Goal: Check status: Check status

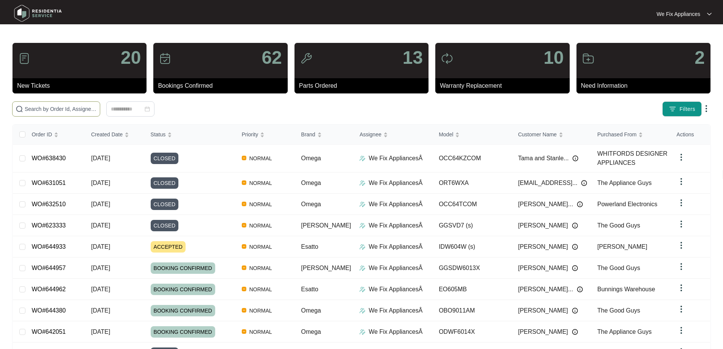
paste input "641300"
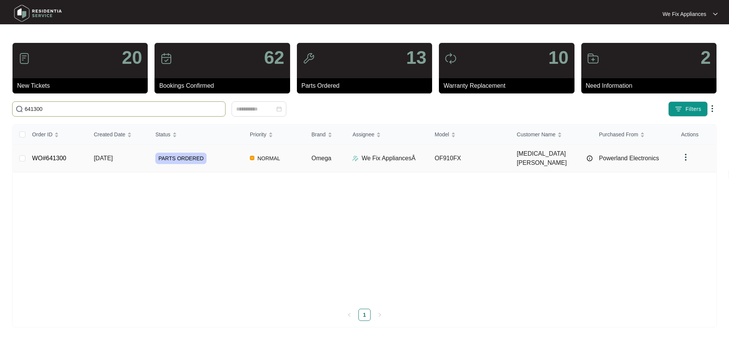
type input "641300"
click at [46, 157] on link "WO#641300" at bounding box center [49, 158] width 34 height 6
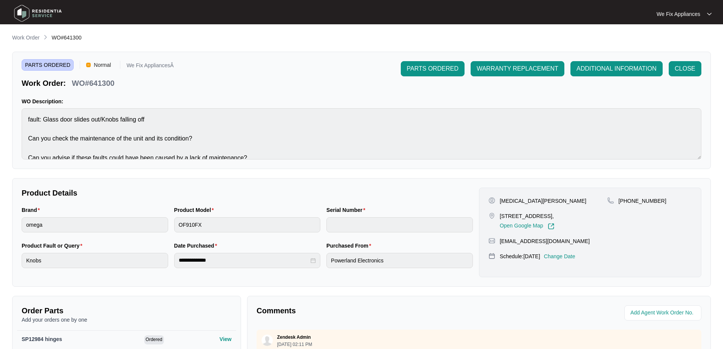
scroll to position [152, 0]
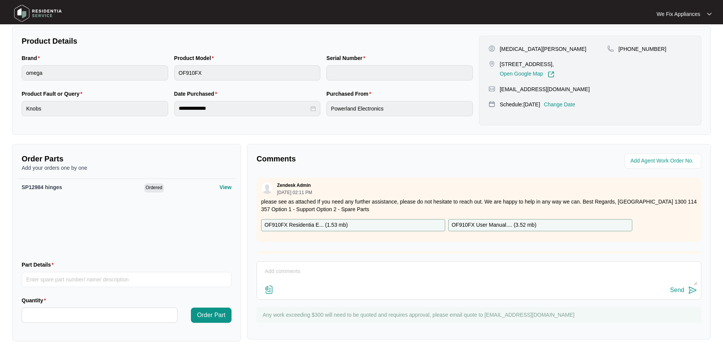
click at [363, 279] on textarea at bounding box center [479, 275] width 436 height 20
type textarea "H"
click at [46, 11] on img at bounding box center [37, 13] width 53 height 23
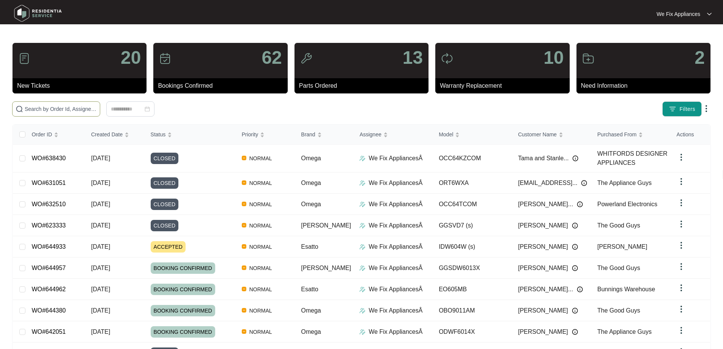
paste input "644933"
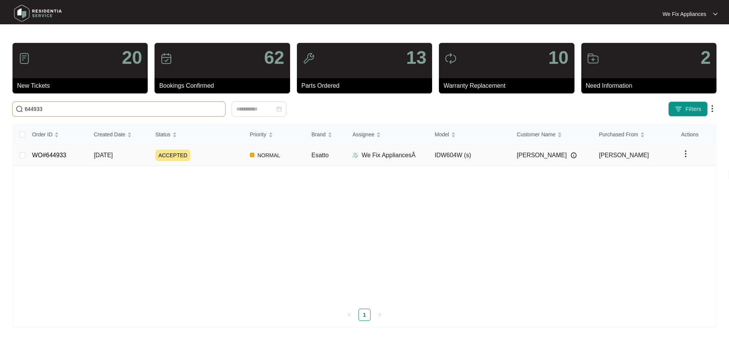
type input "644933"
click at [57, 150] on td "WO#644933" at bounding box center [56, 155] width 61 height 21
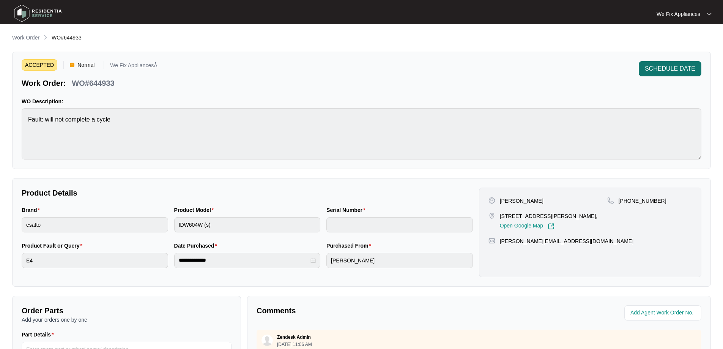
click at [654, 72] on span "SCHEDULE DATE" at bounding box center [670, 68] width 50 height 9
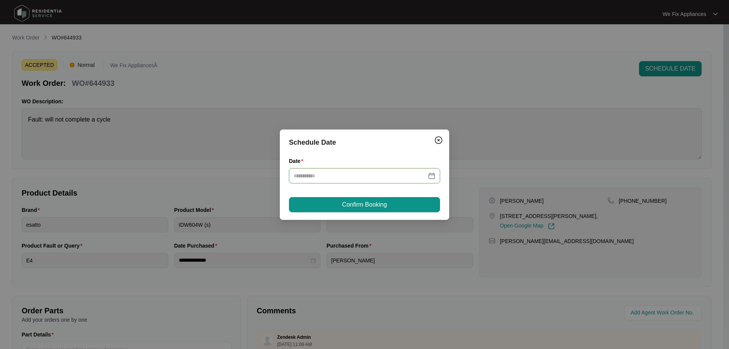
click at [372, 174] on input "Date" at bounding box center [359, 176] width 133 height 8
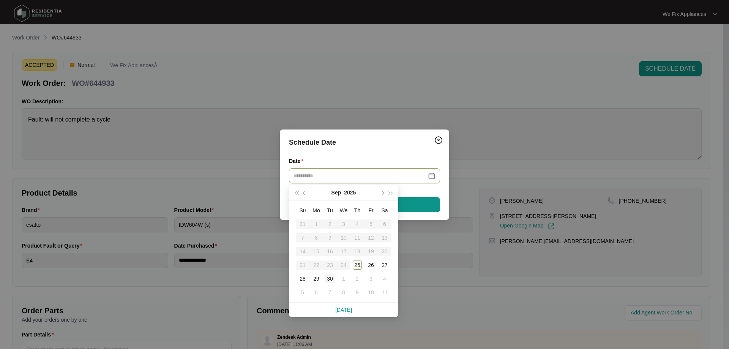
type input "**********"
click at [323, 279] on td "30" at bounding box center [330, 279] width 14 height 14
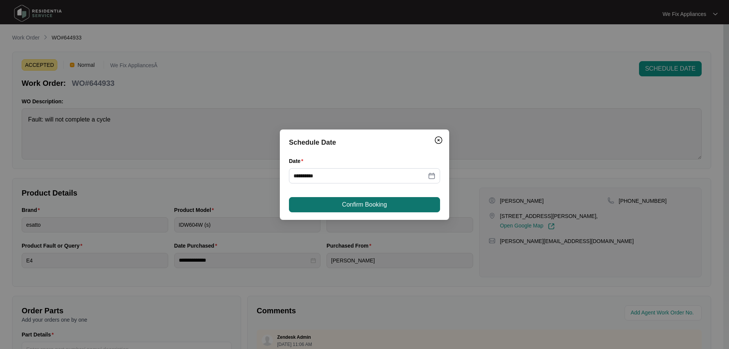
click at [369, 207] on span "Confirm Booking" at bounding box center [364, 204] width 45 height 9
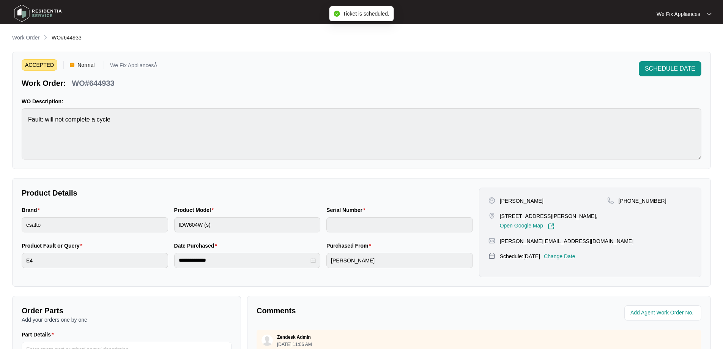
click at [40, 14] on img at bounding box center [37, 13] width 53 height 23
